Goal: Task Accomplishment & Management: Manage account settings

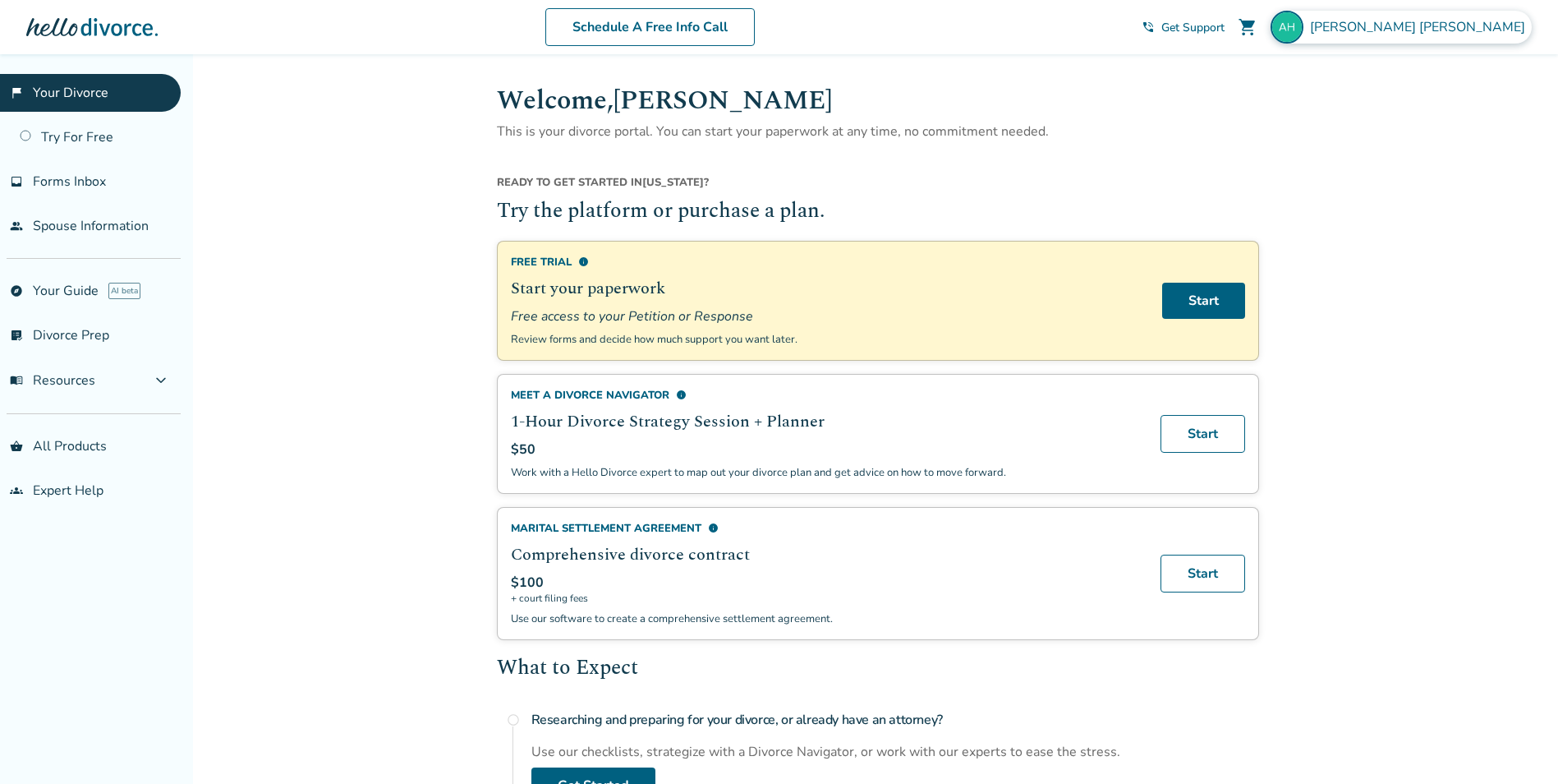
click at [1470, 23] on span "[PERSON_NAME]" at bounding box center [1421, 27] width 222 height 18
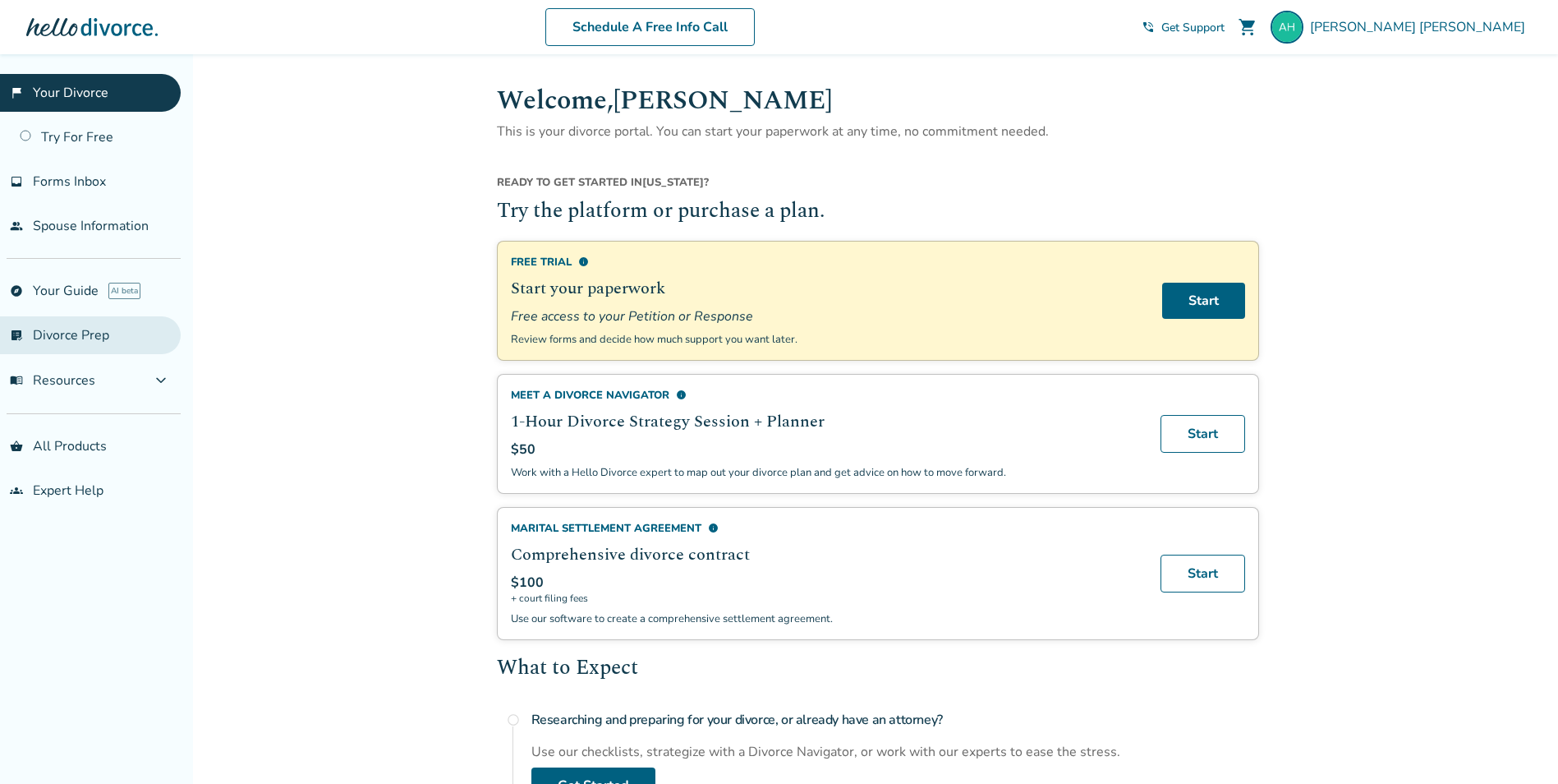
click at [53, 340] on link "list_alt_check Divorce Prep" at bounding box center [90, 335] width 181 height 37
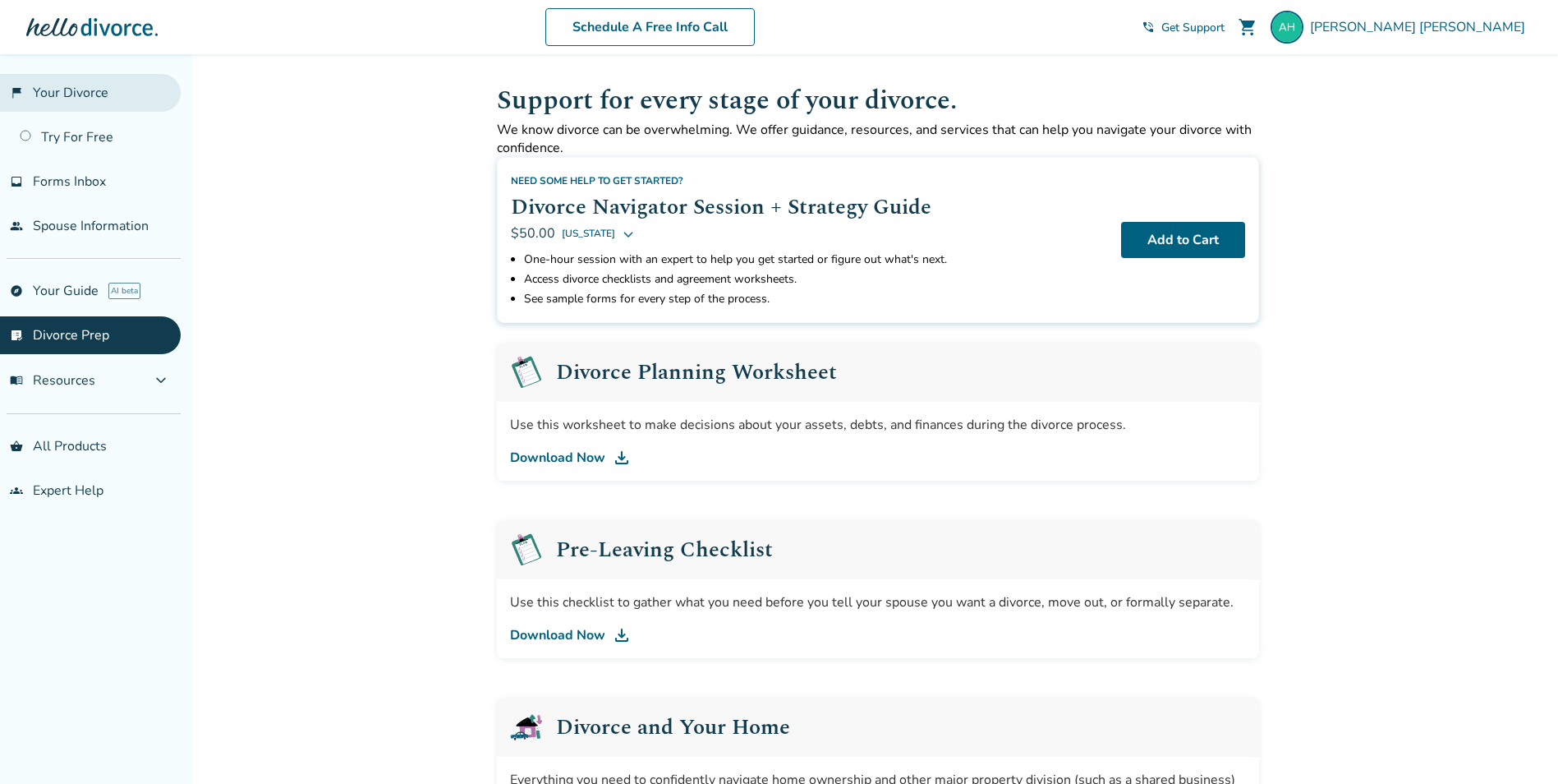
click at [49, 95] on link "flag_2 Your Divorce" at bounding box center [90, 92] width 181 height 37
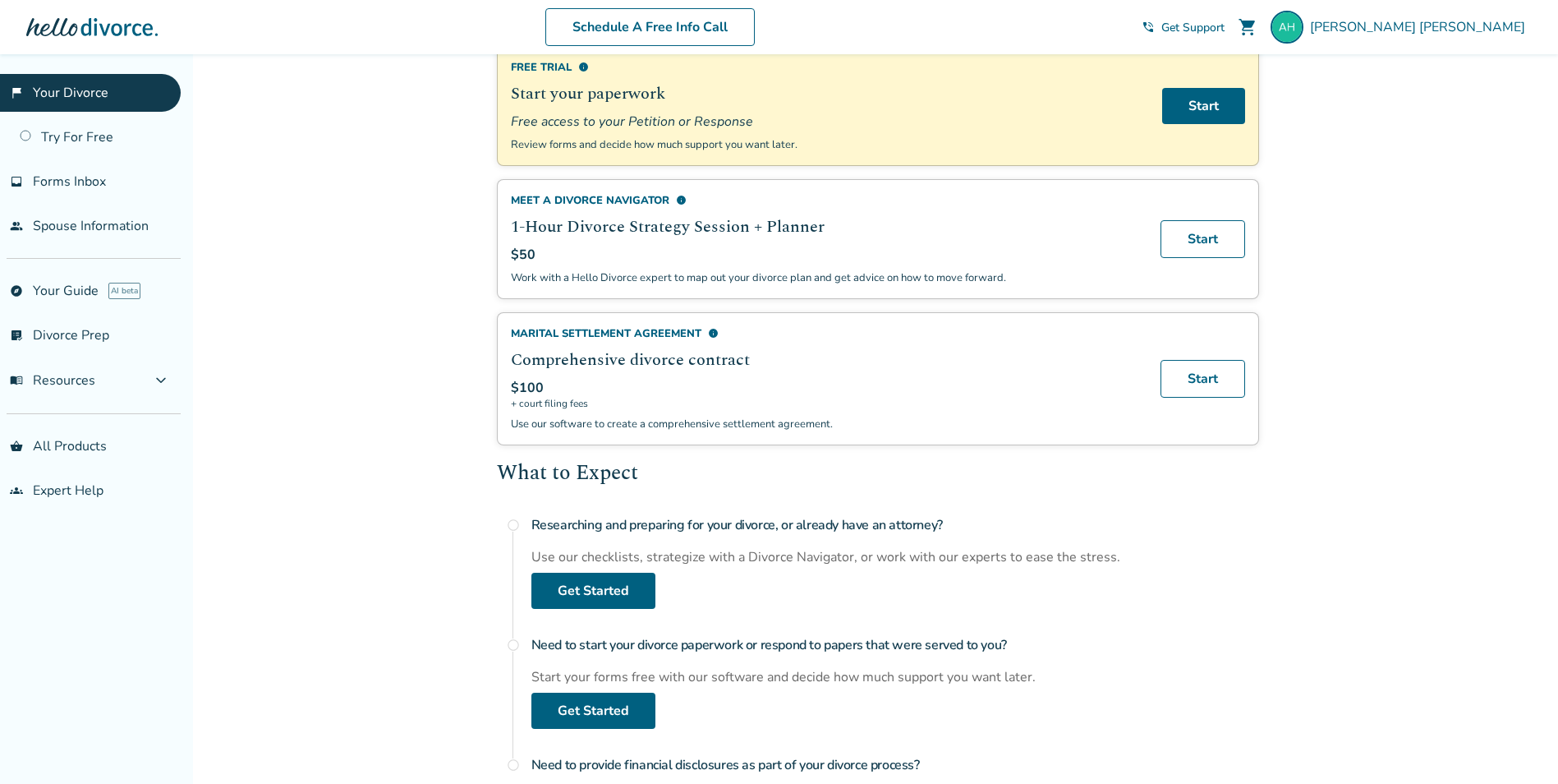
scroll to position [219, 0]
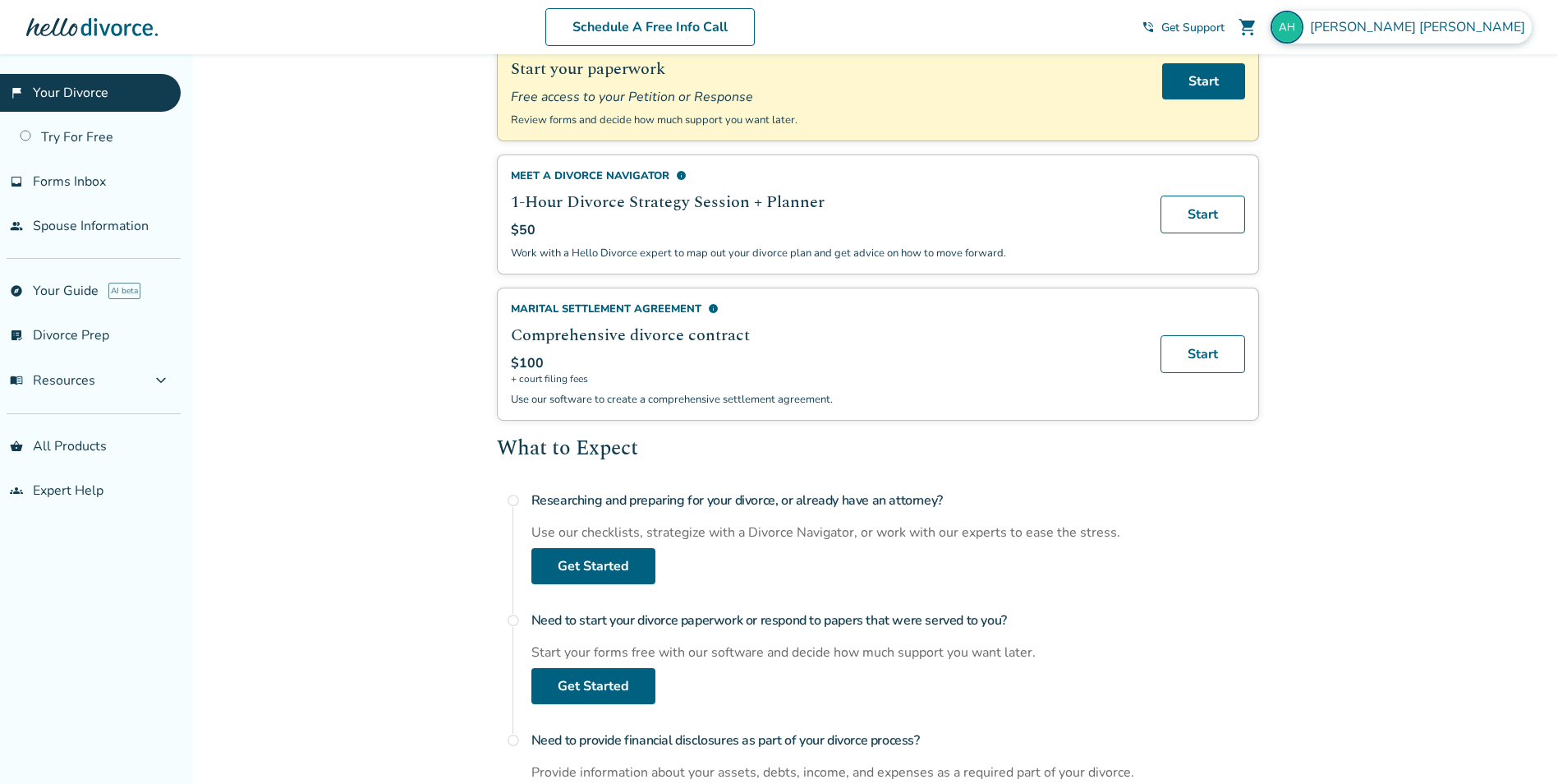
click at [1467, 36] on span "[PERSON_NAME]" at bounding box center [1421, 27] width 222 height 18
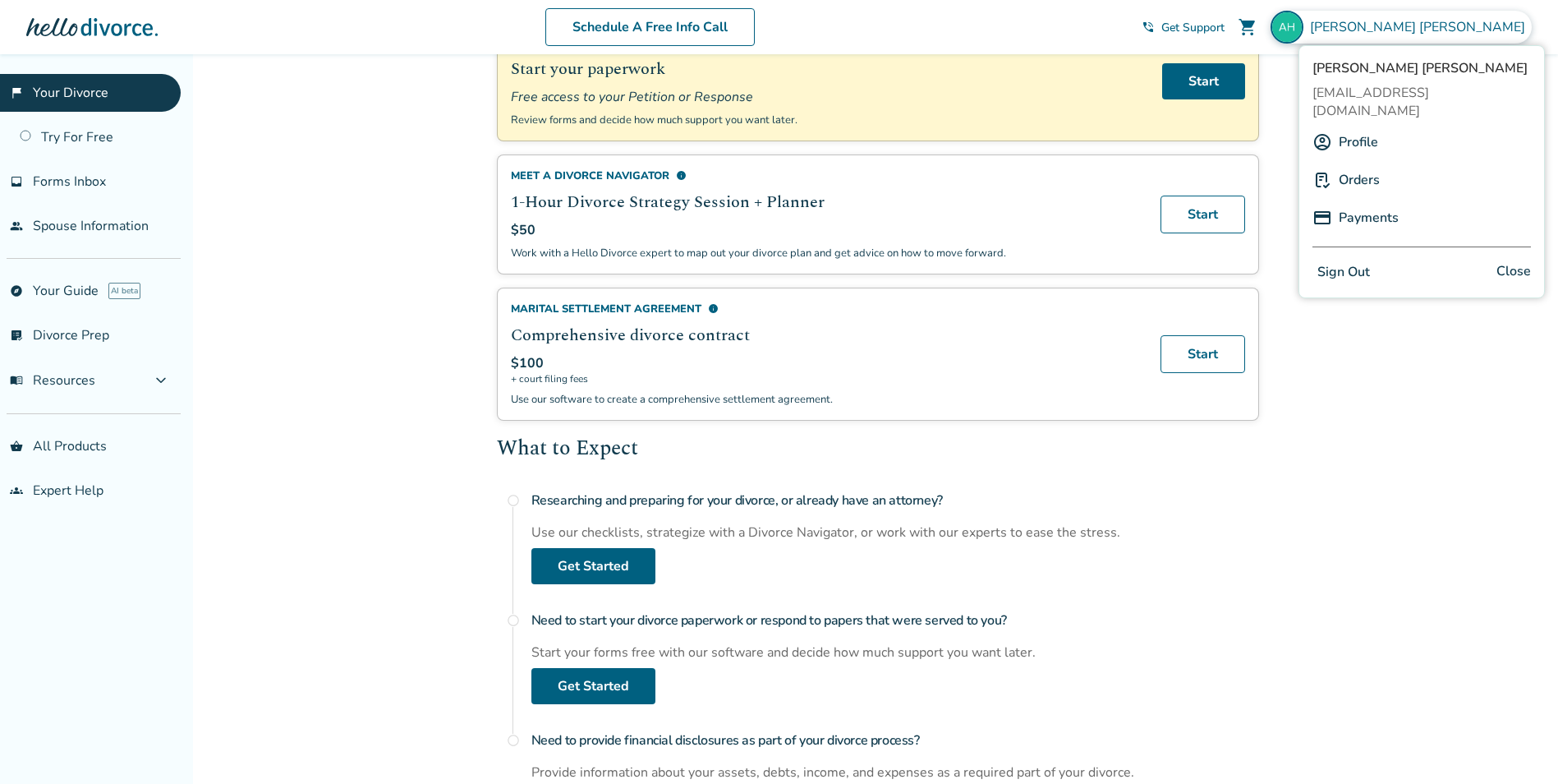
click at [1360, 127] on link "Profile" at bounding box center [1358, 142] width 39 height 31
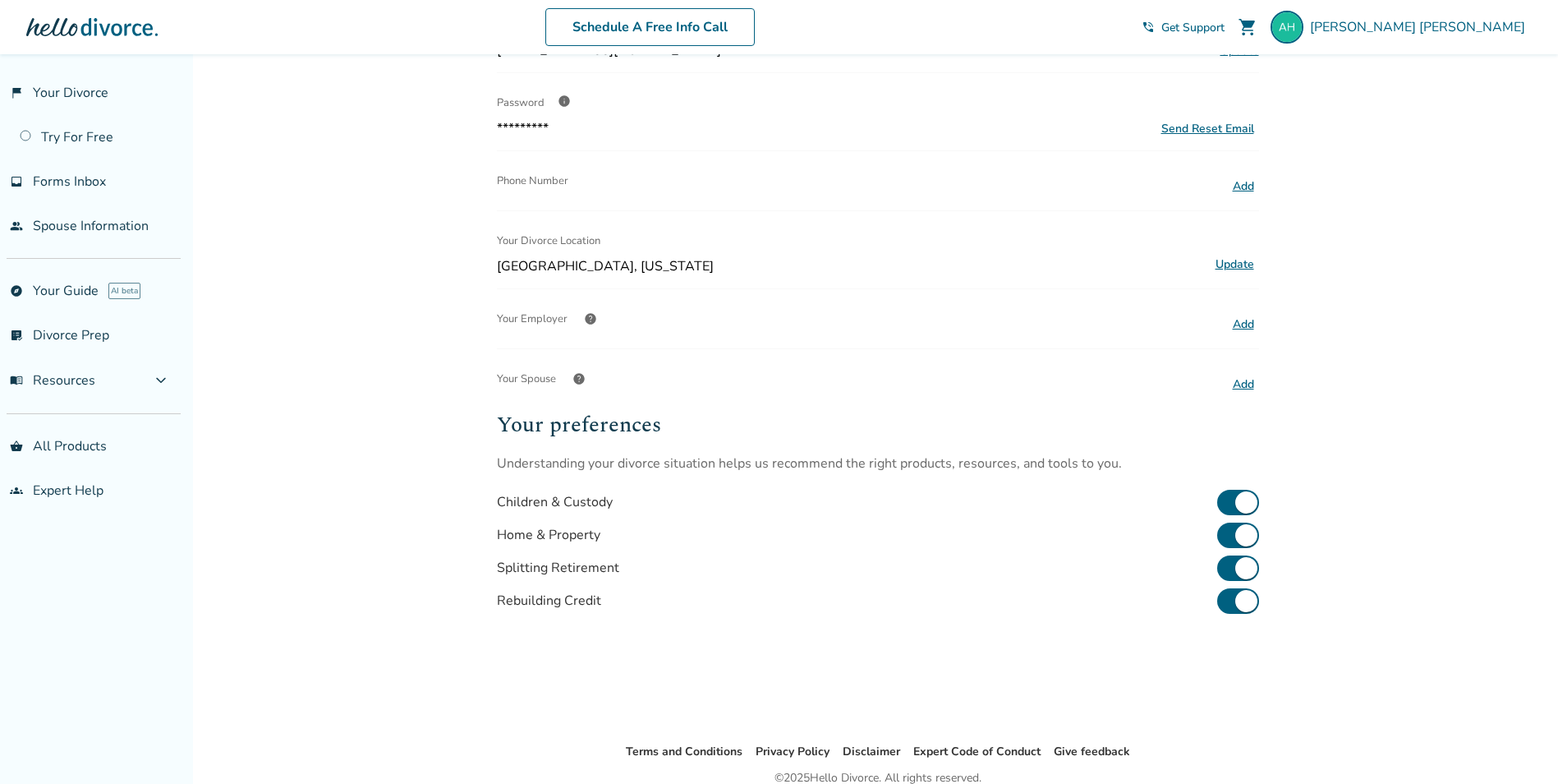
scroll to position [277, 0]
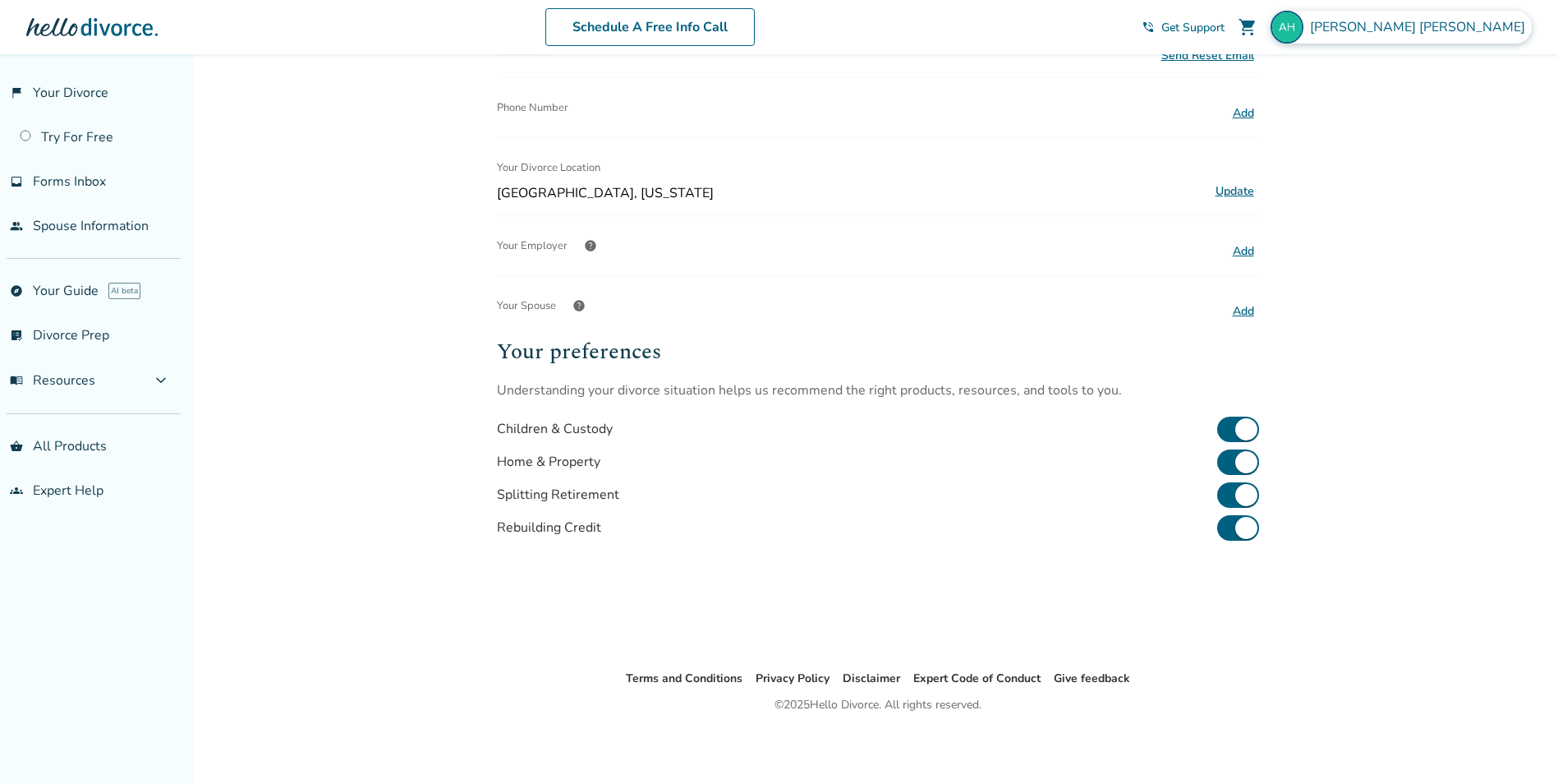
click at [1477, 37] on div "[PERSON_NAME]" at bounding box center [1401, 27] width 261 height 33
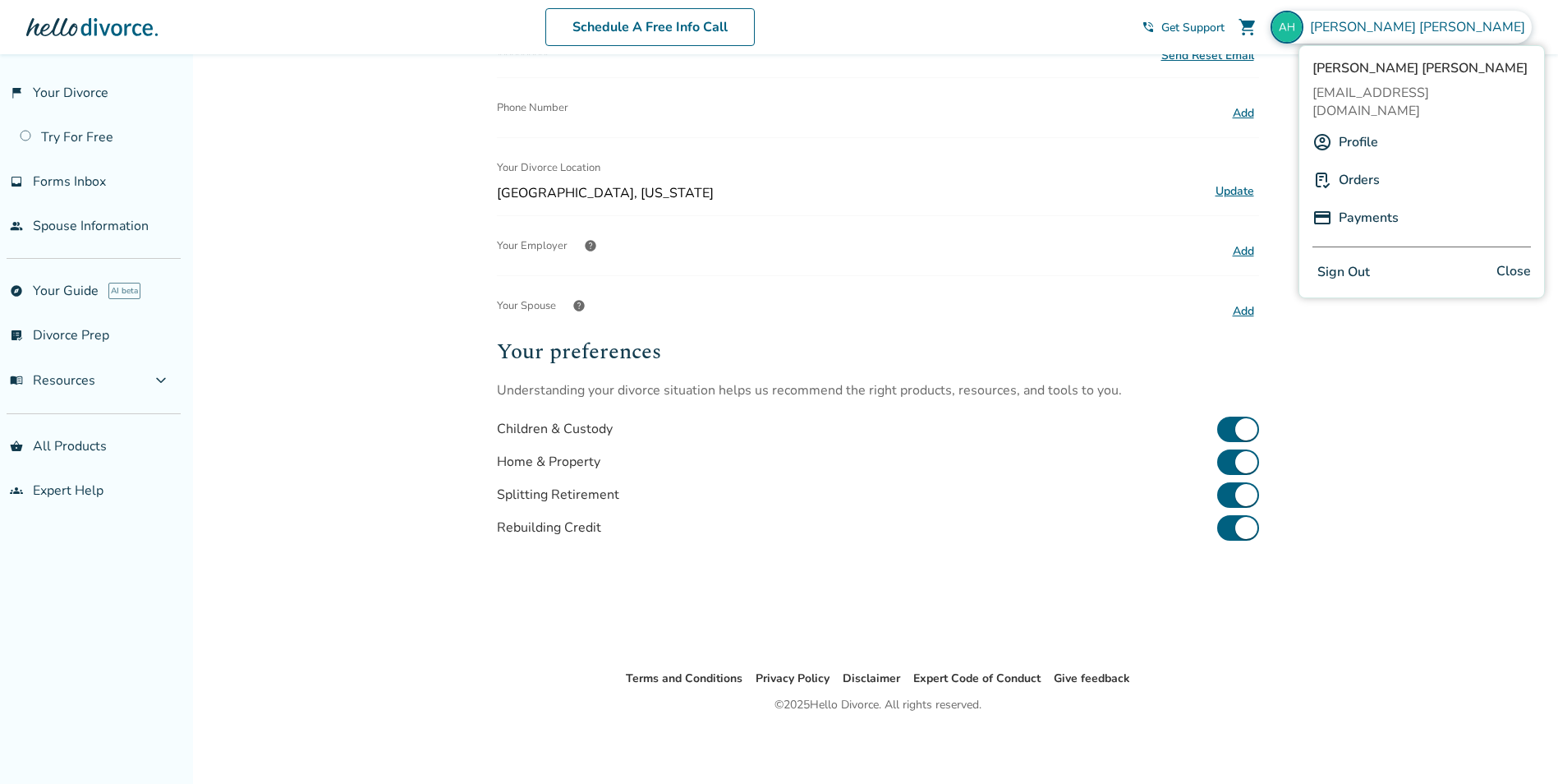
click at [1364, 164] on link "Orders" at bounding box center [1359, 180] width 41 height 31
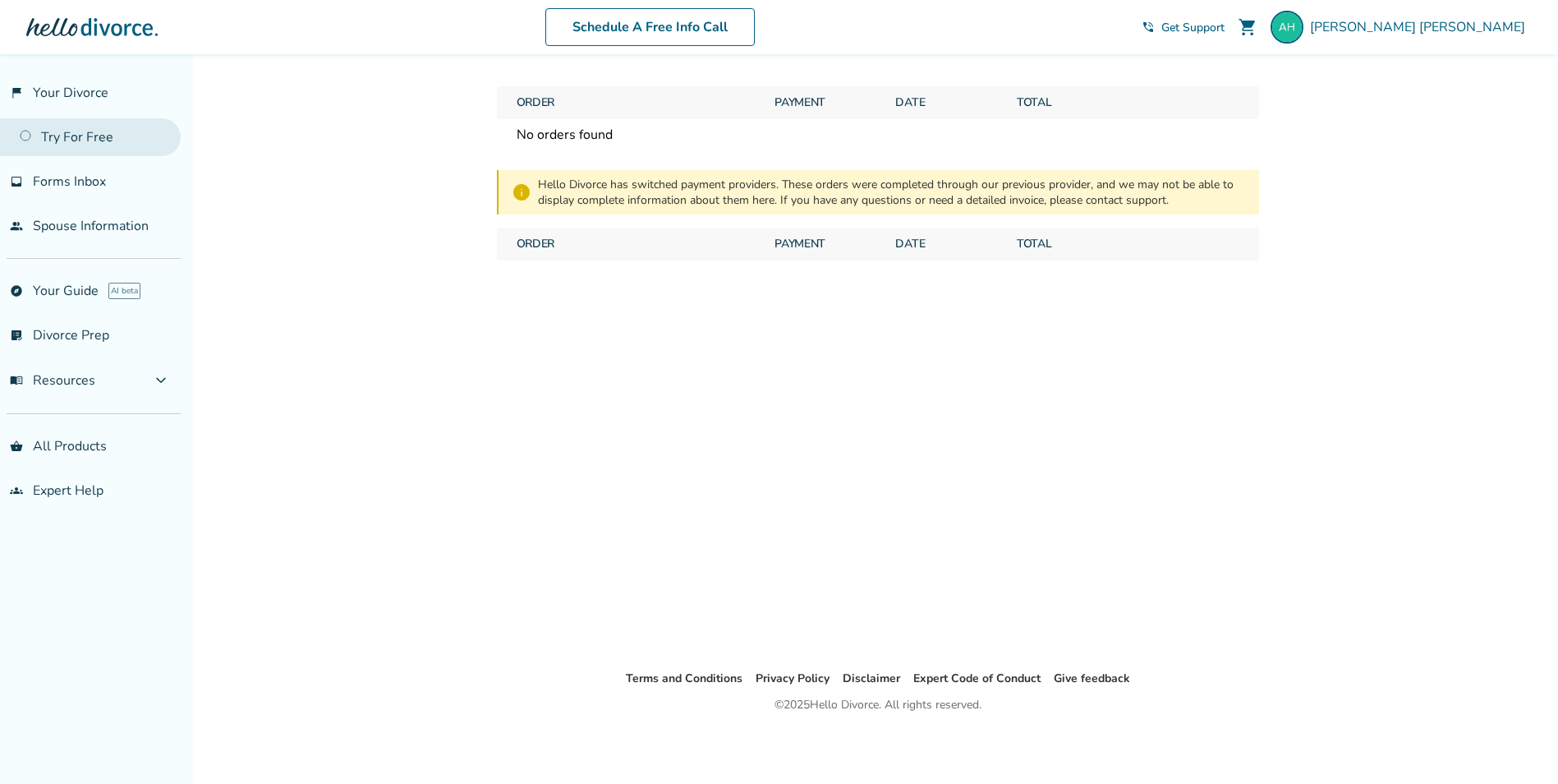
click at [78, 134] on link "Try For Free" at bounding box center [90, 137] width 181 height 37
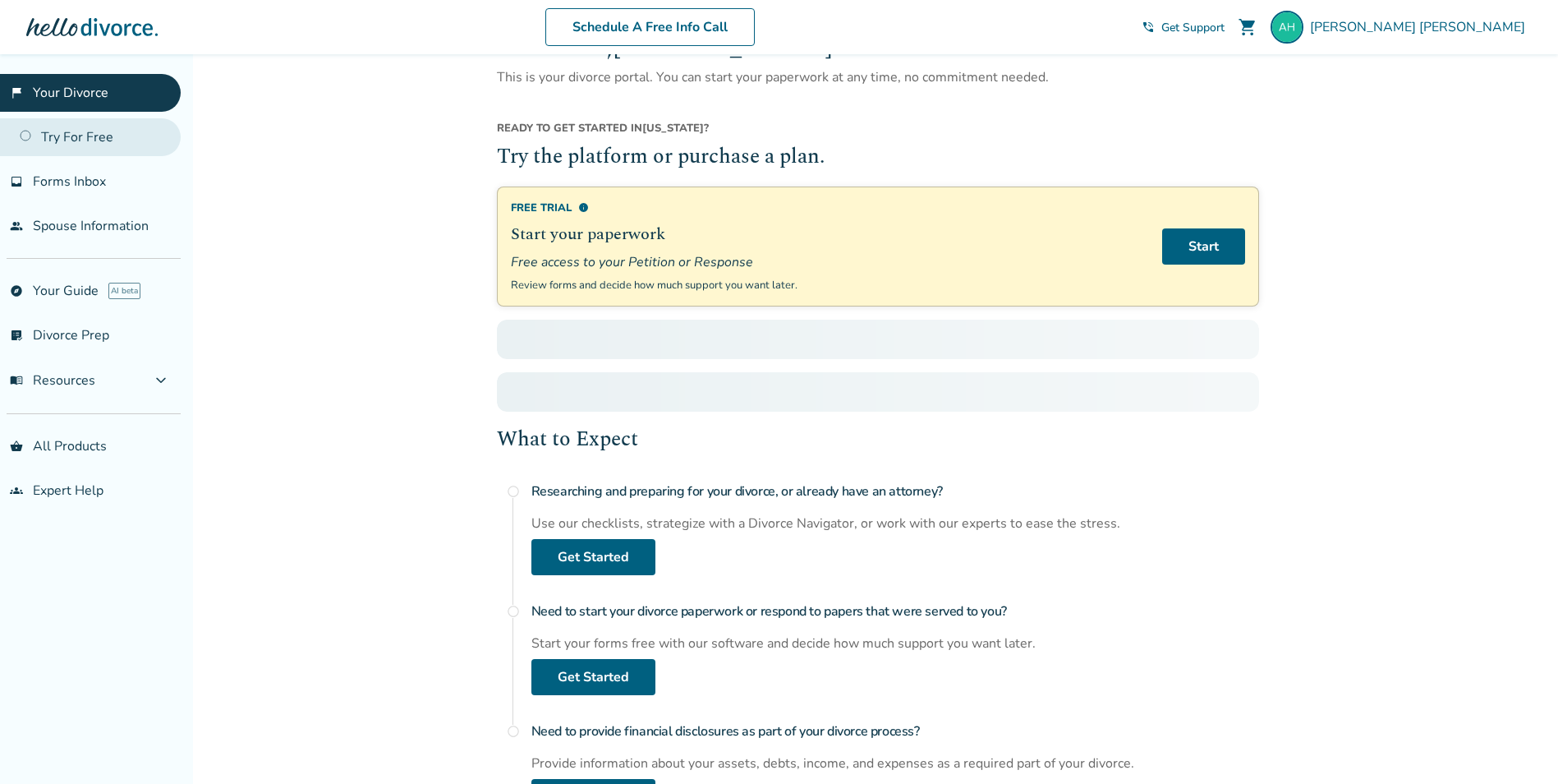
scroll to position [80, 0]
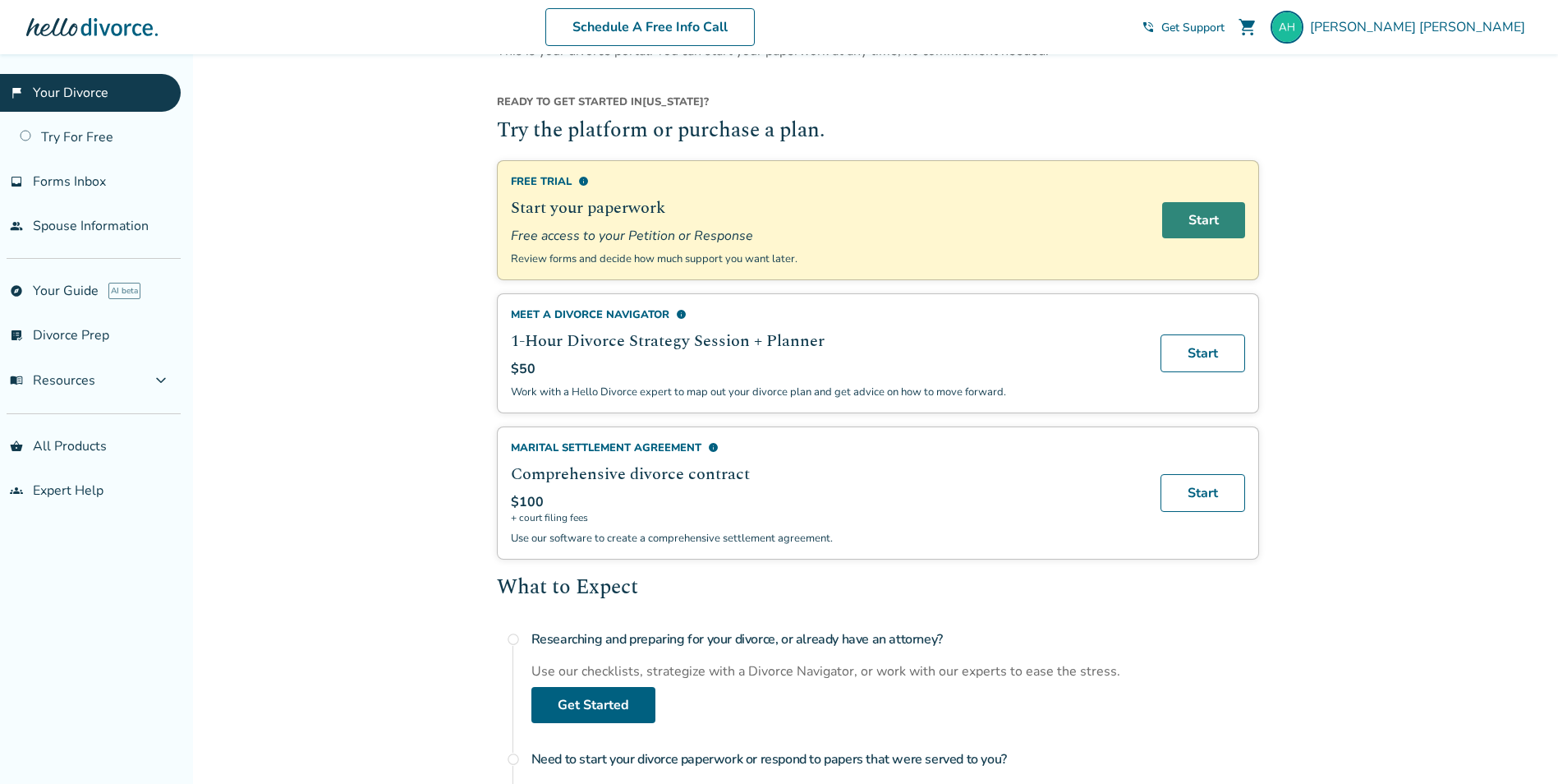
click at [1190, 225] on link "Start" at bounding box center [1204, 220] width 83 height 37
